Goal: Task Accomplishment & Management: Manage account settings

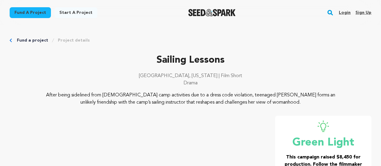
click at [341, 14] on link "Login" at bounding box center [345, 13] width 12 height 10
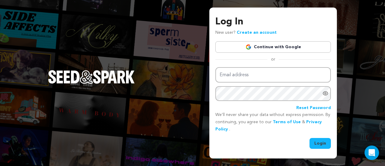
click at [284, 46] on link "Continue with Google" at bounding box center [273, 46] width 116 height 11
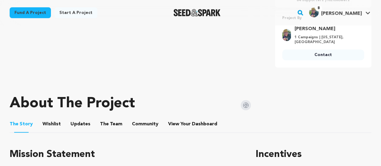
scroll to position [220, 0]
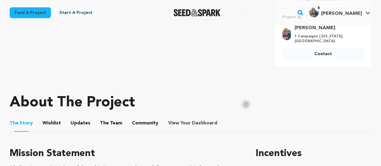
click at [182, 125] on span "View Your Dashboard" at bounding box center [193, 122] width 50 height 7
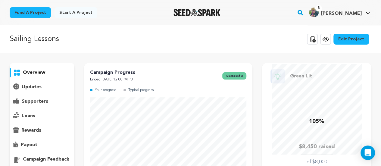
click at [38, 98] on p "supporters" at bounding box center [35, 101] width 26 height 7
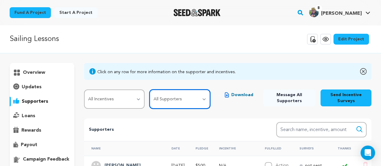
click at [173, 96] on select "All Supporters Survey not sent Survey incomplete Survey complete Incentive not …" at bounding box center [179, 98] width 61 height 19
click at [150, 89] on select "All Supporters Survey not sent Survey incomplete Survey complete Incentive not …" at bounding box center [179, 98] width 61 height 19
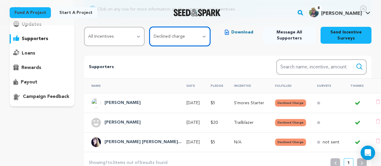
scroll to position [64, 0]
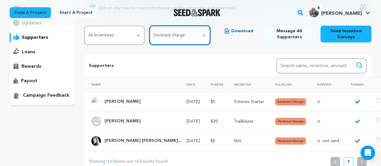
click at [202, 41] on select "All Supporters Survey not sent Survey incomplete Survey complete Incentive not …" at bounding box center [179, 35] width 61 height 19
click at [150, 26] on select "All Supporters Survey not sent Survey incomplete Survey complete Incentive not …" at bounding box center [179, 35] width 61 height 19
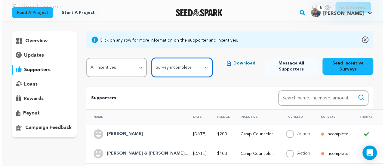
scroll to position [0, 0]
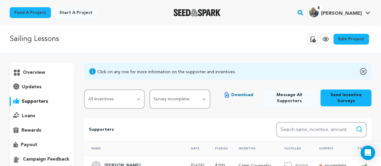
click at [345, 101] on button "Send Incentive Surveys" at bounding box center [345, 97] width 51 height 17
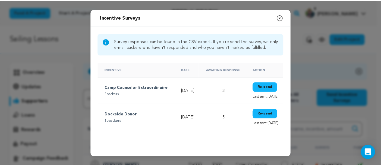
scroll to position [2, 0]
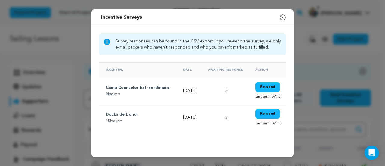
click at [260, 89] on button "Re-send" at bounding box center [268, 87] width 25 height 10
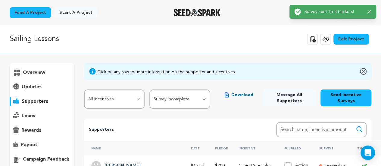
click at [341, 104] on button "Send Incentive Surveys" at bounding box center [345, 97] width 51 height 17
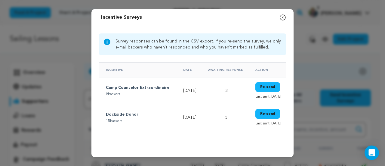
click at [256, 113] on button "Re-send" at bounding box center [268, 114] width 25 height 10
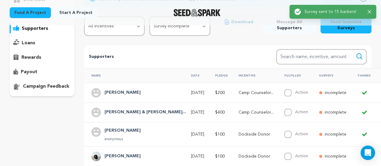
scroll to position [0, 0]
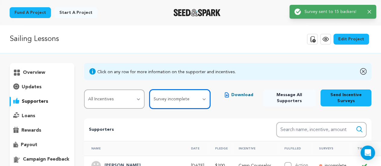
click at [191, 104] on select "All Supporters Survey not sent Survey incomplete Survey complete Incentive not …" at bounding box center [179, 98] width 61 height 19
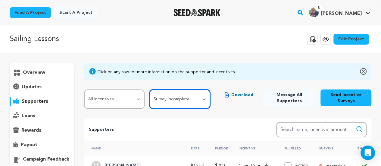
select select "pledge_incomplete"
click at [150, 89] on select "All Supporters Survey not sent Survey incomplete Survey complete Incentive not …" at bounding box center [179, 98] width 61 height 19
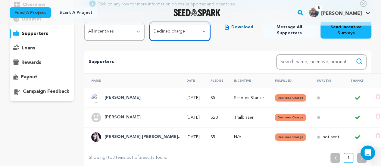
scroll to position [60, 0]
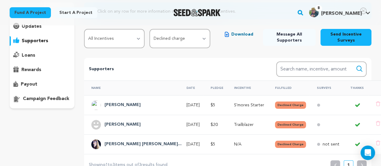
click at [31, 81] on p "payout" at bounding box center [29, 84] width 17 height 7
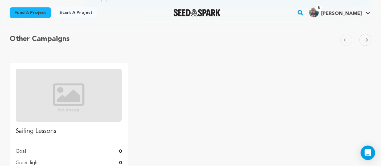
scroll to position [209, 0]
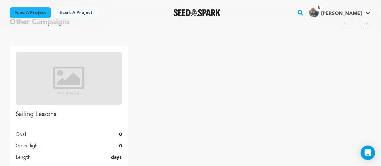
click at [214, 105] on ul "Sailing Lessons Goal 0 Green light 0 Length days Manage Project" at bounding box center [190, 115] width 361 height 139
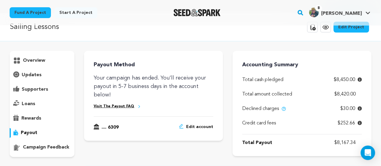
scroll to position [28, 0]
